Goal: Task Accomplishment & Management: Manage account settings

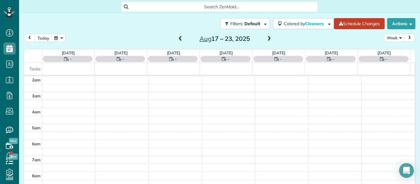
scroll to position [80, 0]
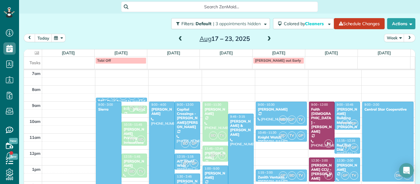
click at [110, 155] on div at bounding box center [108, 149] width 25 height 95
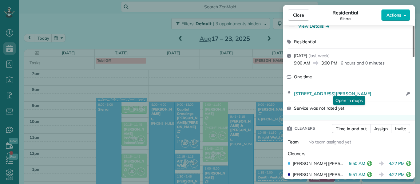
scroll to position [67, 0]
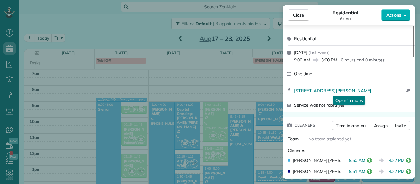
drag, startPoint x: 413, startPoint y: 50, endPoint x: 413, endPoint y: 63, distance: 13.5
click at [413, 57] on div at bounding box center [414, 41] width 2 height 31
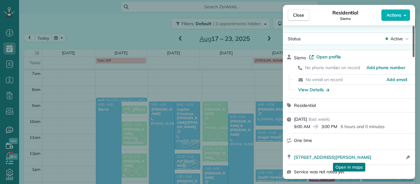
drag, startPoint x: 413, startPoint y: 63, endPoint x: 408, endPoint y: 48, distance: 15.7
click at [413, 48] on div at bounding box center [414, 41] width 2 height 31
click at [379, 66] on span "Add phone number" at bounding box center [386, 68] width 39 height 6
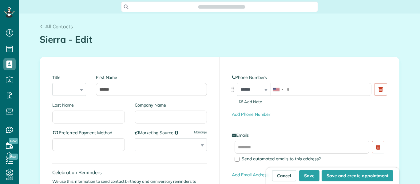
scroll to position [3, 3]
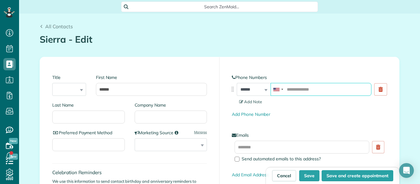
click at [305, 87] on input "tel" at bounding box center [321, 89] width 101 height 13
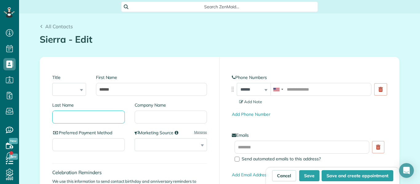
click at [93, 118] on input "Last Name" at bounding box center [88, 117] width 73 height 13
type input "*******"
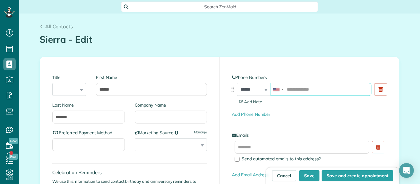
click at [294, 87] on input "tel" at bounding box center [321, 89] width 101 height 13
type input "**********"
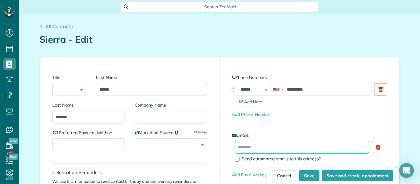
click at [266, 147] on input "text" at bounding box center [302, 147] width 135 height 13
type input "**********"
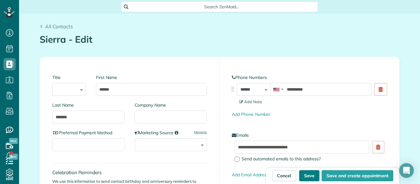
click at [311, 176] on button "Save" at bounding box center [309, 175] width 20 height 11
type input "**********"
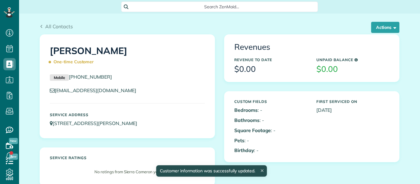
scroll to position [3, 3]
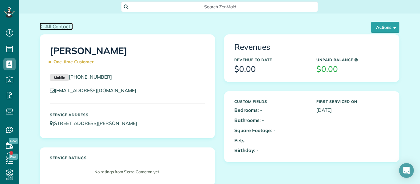
click at [41, 26] on use at bounding box center [42, 26] width 2 height 3
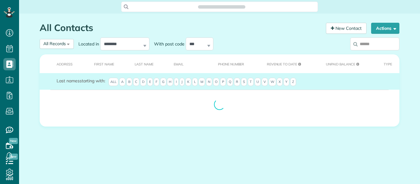
scroll to position [184, 19]
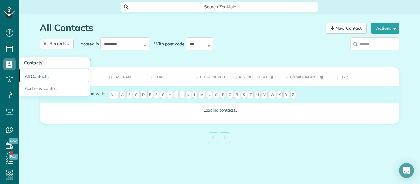
click at [29, 77] on link "All Contacts" at bounding box center [54, 76] width 71 height 14
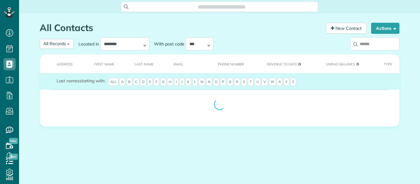
scroll to position [3, 3]
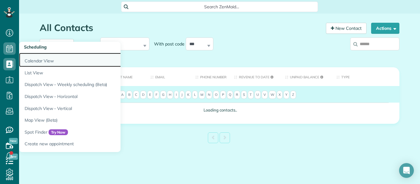
click at [26, 58] on link "Calendar View" at bounding box center [96, 60] width 154 height 14
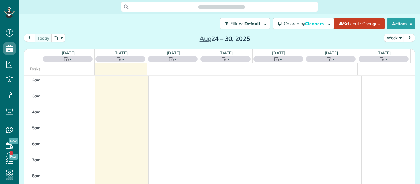
scroll to position [80, 0]
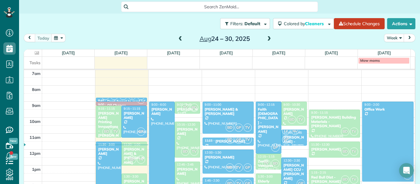
click at [180, 40] on span at bounding box center [180, 39] width 7 height 6
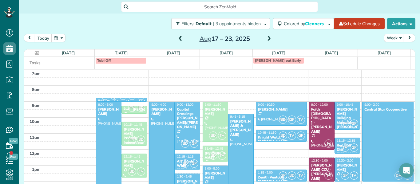
click at [104, 125] on div at bounding box center [108, 149] width 25 height 95
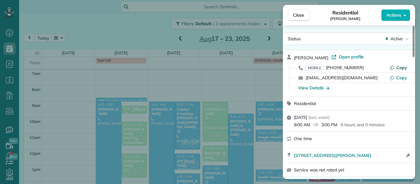
click at [402, 66] on span "Copy" at bounding box center [401, 68] width 11 height 6
click at [403, 79] on span "Copy" at bounding box center [401, 78] width 11 height 6
